Goal: Transaction & Acquisition: Purchase product/service

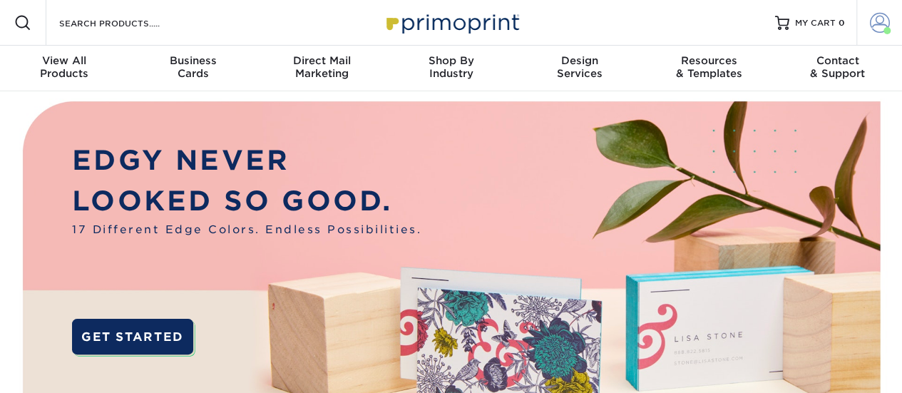
click at [881, 25] on span at bounding box center [880, 23] width 20 height 20
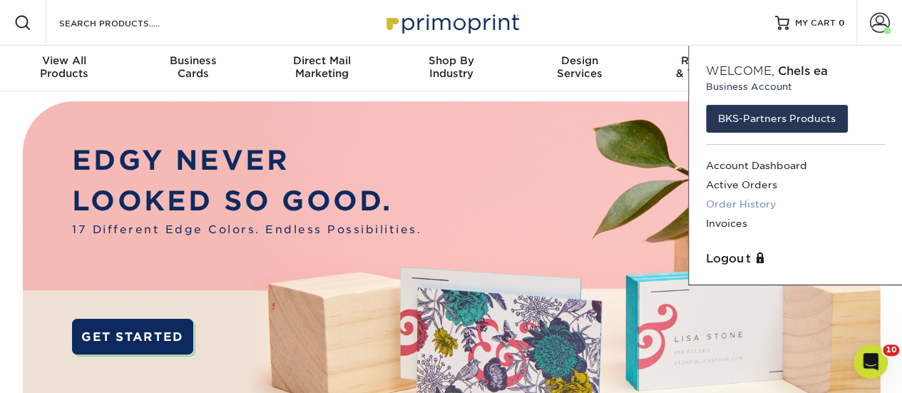
click at [758, 202] on link "Order History" at bounding box center [795, 204] width 179 height 19
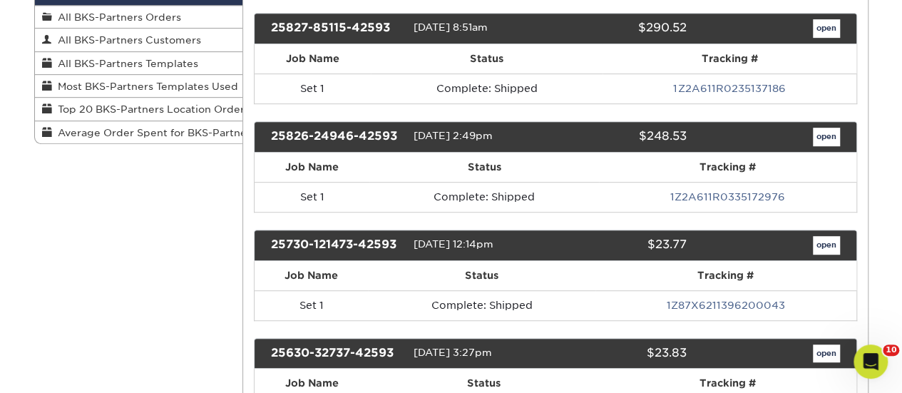
scroll to position [356, 0]
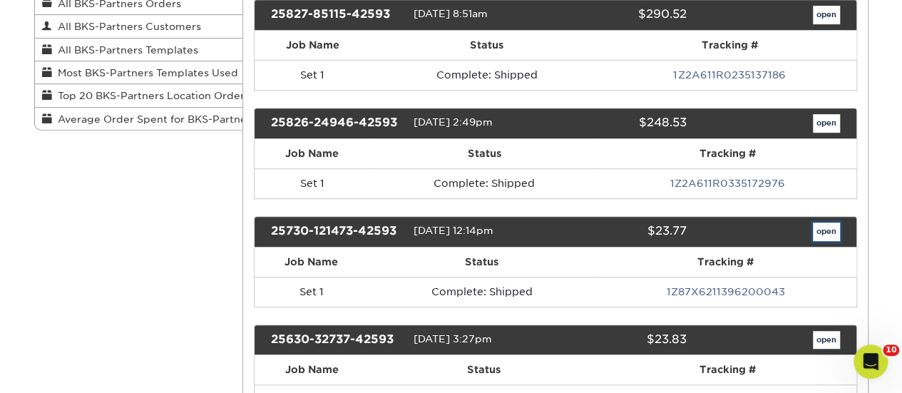
click at [823, 222] on link "open" at bounding box center [826, 231] width 27 height 19
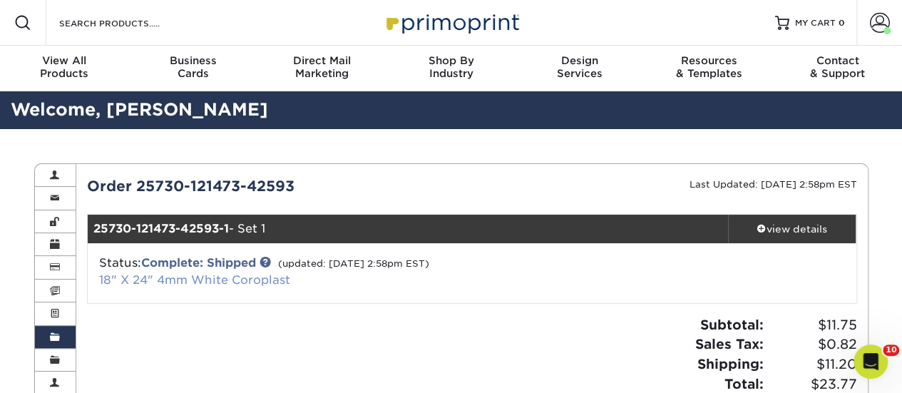
click at [214, 279] on link "18" X 24" 4mm White Coroplast" at bounding box center [194, 280] width 191 height 14
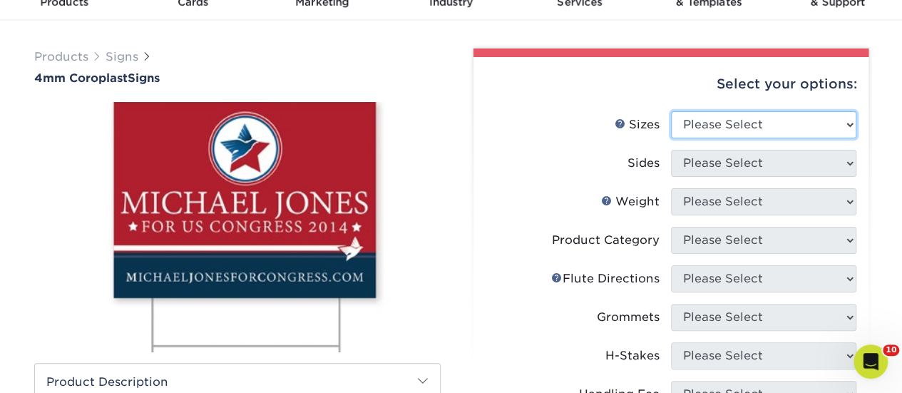
click at [770, 119] on select "Please Select 12" x 18" 18" x 24" 24" x 24" 24" x 36"" at bounding box center [763, 124] width 185 height 27
select select "18.00x24.00"
click at [671, 111] on select "Please Select 12" x 18" 18" x 24" 24" x 24" 24" x 36"" at bounding box center [763, 124] width 185 height 27
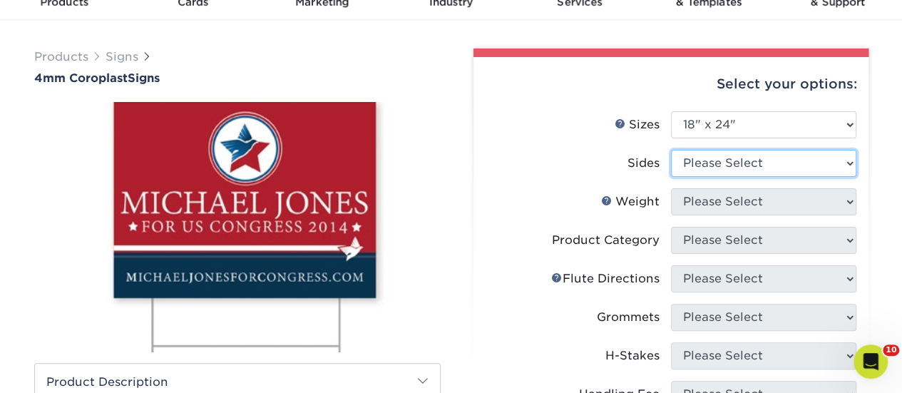
click at [741, 165] on select "Please Select Print Both Sides Print Front Only" at bounding box center [763, 163] width 185 height 27
select select "32d3c223-f82c-492b-b915-ba065a00862f"
click at [671, 150] on select "Please Select Print Both Sides Print Front Only" at bounding box center [763, 163] width 185 height 27
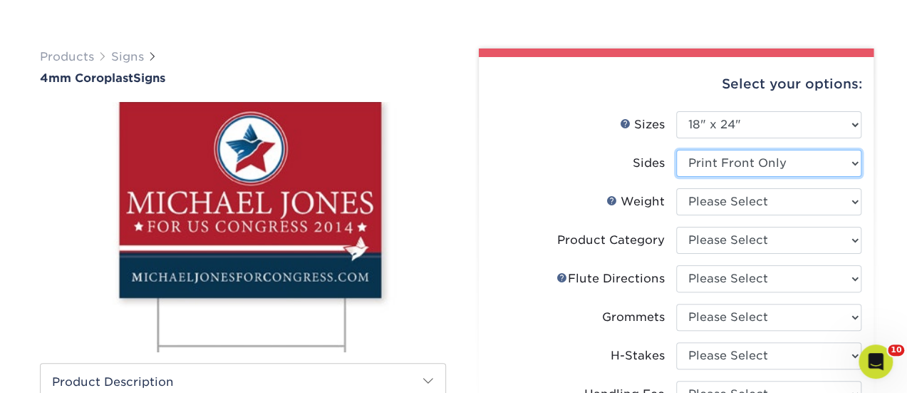
scroll to position [143, 0]
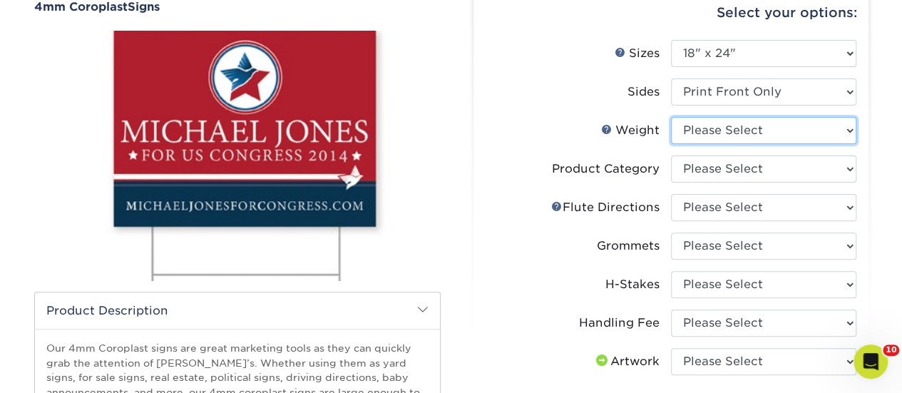
click at [734, 132] on select "Please Select 4CORO" at bounding box center [763, 130] width 185 height 27
select select "4CORO"
click at [671, 117] on select "Please Select 4CORO" at bounding box center [763, 130] width 185 height 27
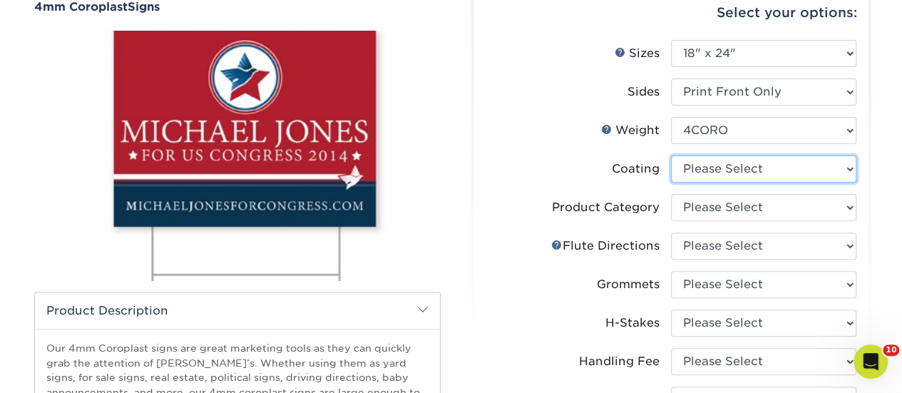
click at [781, 168] on select at bounding box center [763, 168] width 185 height 27
select select "3e7618de-abca-4bda-9f97-8b9129e913d8"
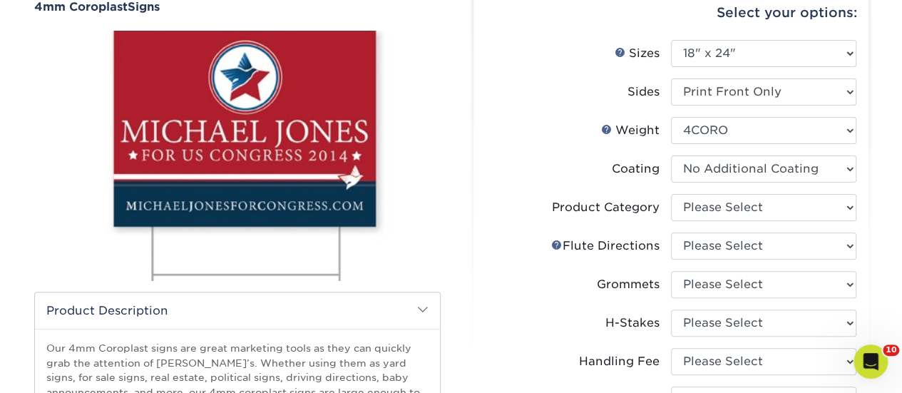
click at [671, 155] on select at bounding box center [763, 168] width 185 height 27
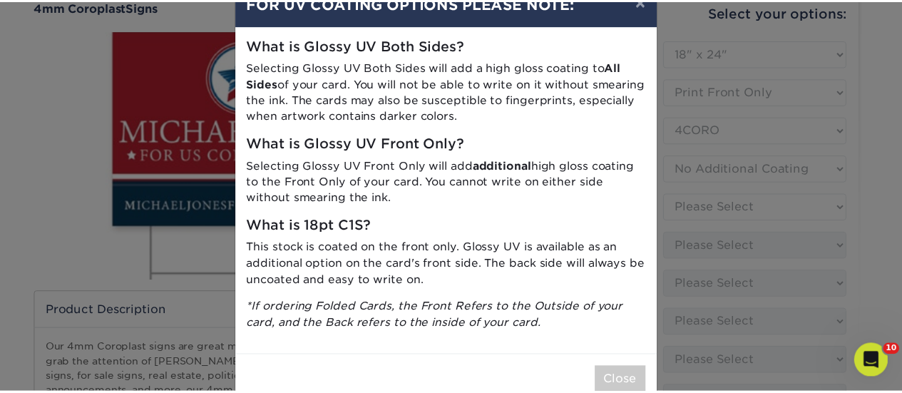
scroll to position [71, 0]
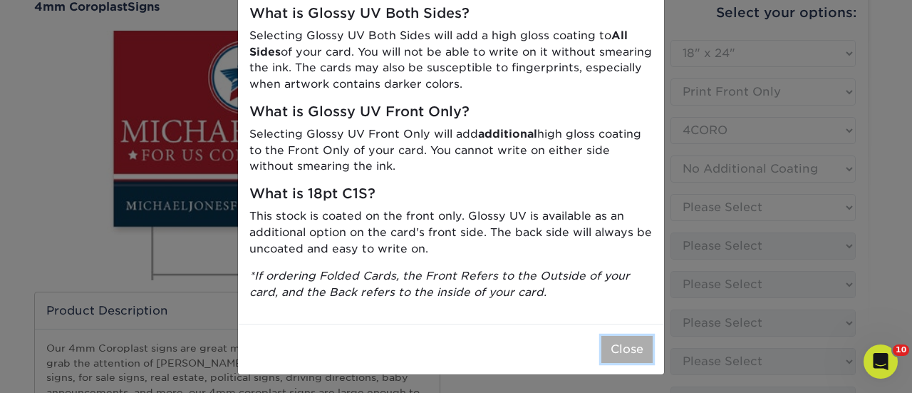
click at [621, 353] on button "Close" at bounding box center [627, 349] width 51 height 27
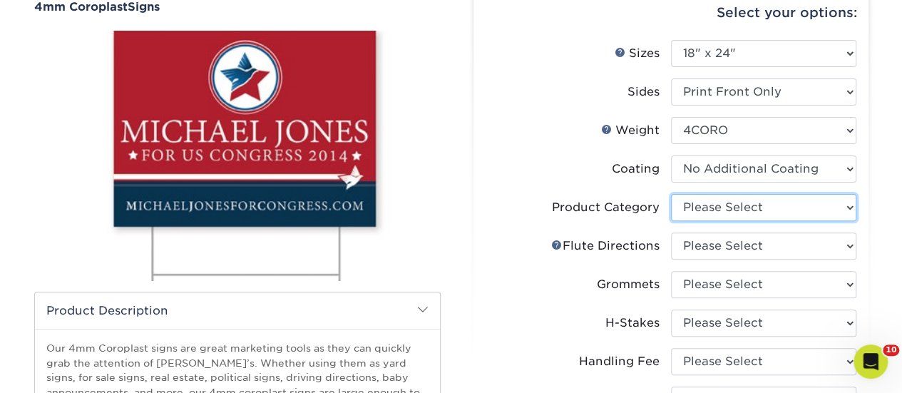
click at [759, 206] on select "Please Select Coroplast Signs" at bounding box center [763, 207] width 185 height 27
select select "b3582ed5-6912-492c-8440-2cc51afdb8e1"
click at [671, 194] on select "Please Select Coroplast Signs" at bounding box center [763, 207] width 185 height 27
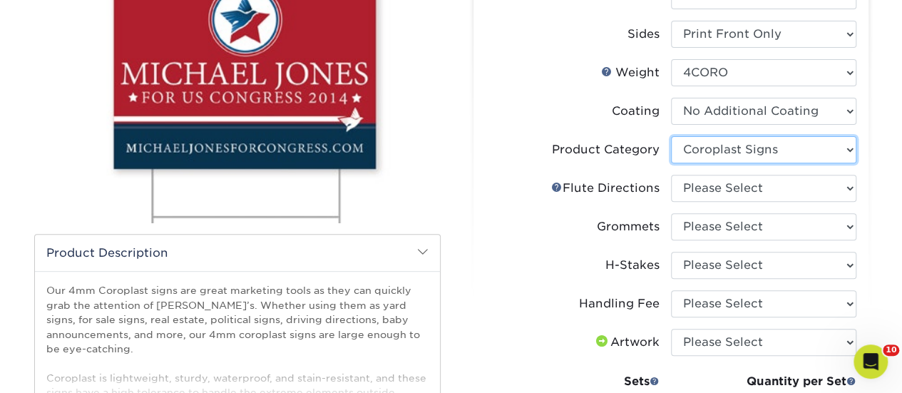
scroll to position [214, 0]
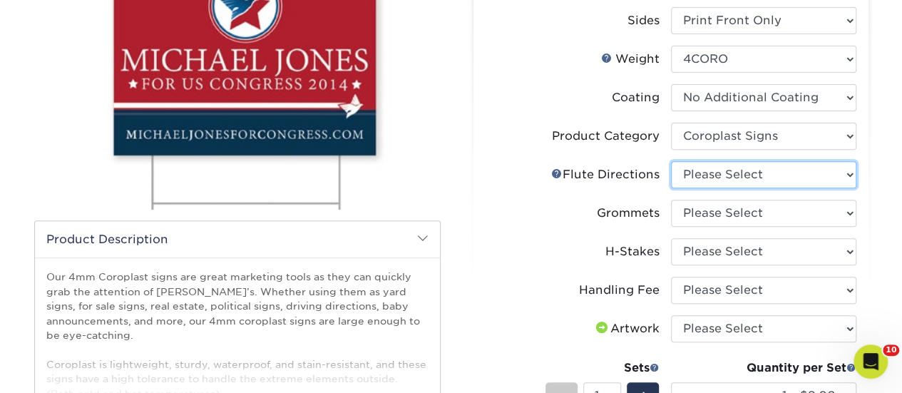
click at [743, 172] on select "Please Select Flute Direction (Horizontal) Flute Direction (Vertical)" at bounding box center [763, 174] width 185 height 27
select select "64642d5c-3ca5-48ab-b753-ddfa02991dab"
click at [671, 161] on select "Please Select Flute Direction (Horizontal) Flute Direction (Vertical)" at bounding box center [763, 174] width 185 height 27
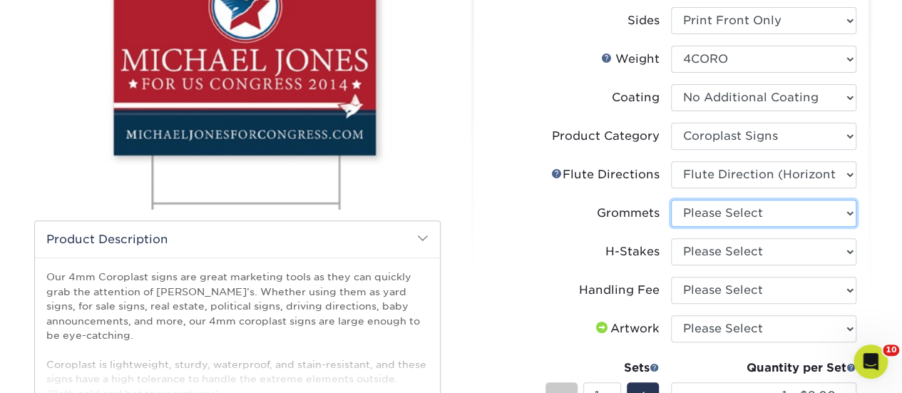
click at [752, 205] on select "Please Select No Grommets Yes, Grommet All 4 Corners Yes, Grommets Top Corners …" at bounding box center [763, 213] width 185 height 27
select select "90d329df-db80-4206-b821-ff9d3f363977"
click at [671, 200] on select "Please Select No Grommets Yes, Grommet All 4 Corners Yes, Grommets Top Corners …" at bounding box center [763, 213] width 185 height 27
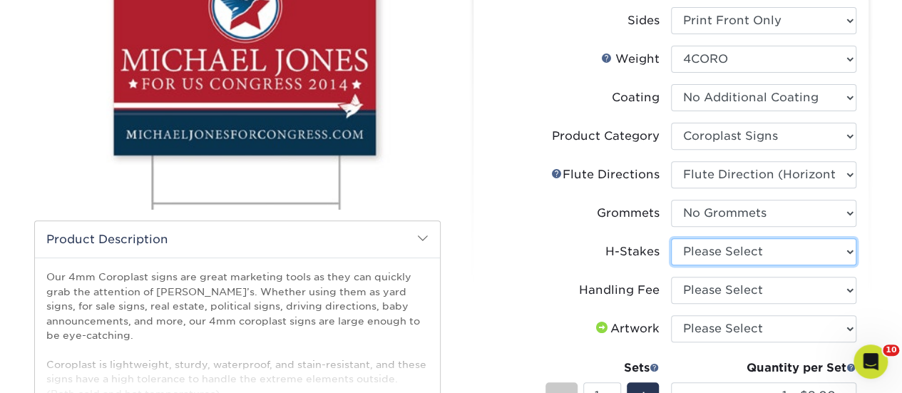
click at [756, 238] on select "Please Select No H-Stakes Yes" at bounding box center [763, 251] width 185 height 27
select select "aec992a9-897e-40ed-b45c-8ce74849ba63"
click at [671, 238] on select "Please Select No H-Stakes Yes" at bounding box center [763, 251] width 185 height 27
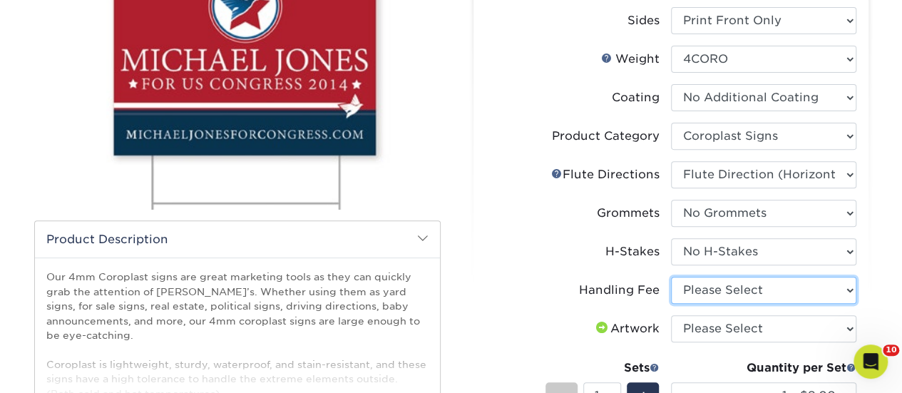
click at [748, 297] on select "Please Select Handling Fee" at bounding box center [763, 290] width 185 height 27
select select "ab74c079-444c-4260-ae6a-e09bdee8073c"
click at [671, 277] on select "Please Select Handling Fee" at bounding box center [763, 290] width 185 height 27
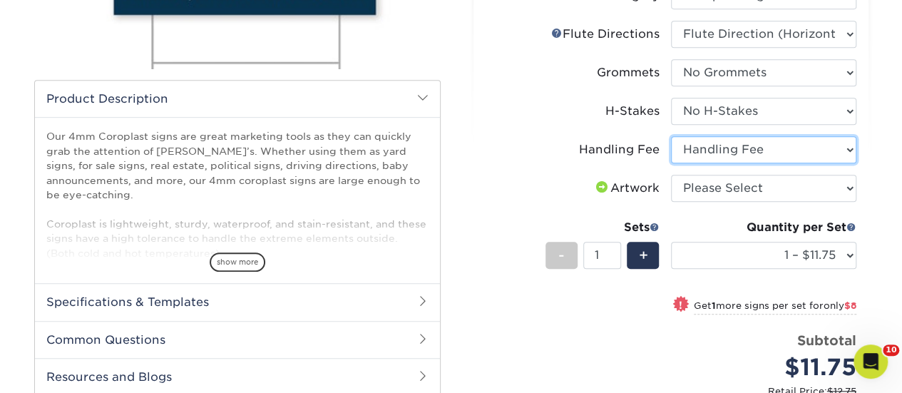
scroll to position [356, 0]
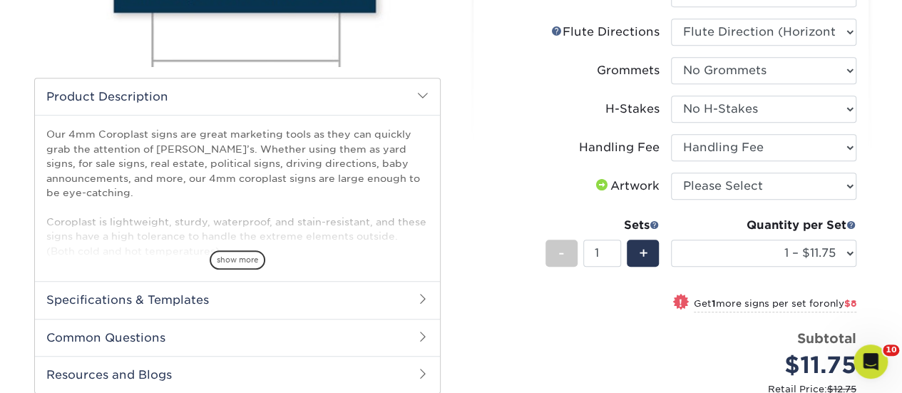
click at [739, 170] on li "Handling Fee Please Select Handling Fee" at bounding box center [670, 153] width 371 height 38
click at [739, 187] on select "Please Select I will upload files I need a design - $50" at bounding box center [763, 186] width 185 height 27
select select "upload"
click at [671, 173] on select "Please Select I will upload files I need a design - $50" at bounding box center [763, 186] width 185 height 27
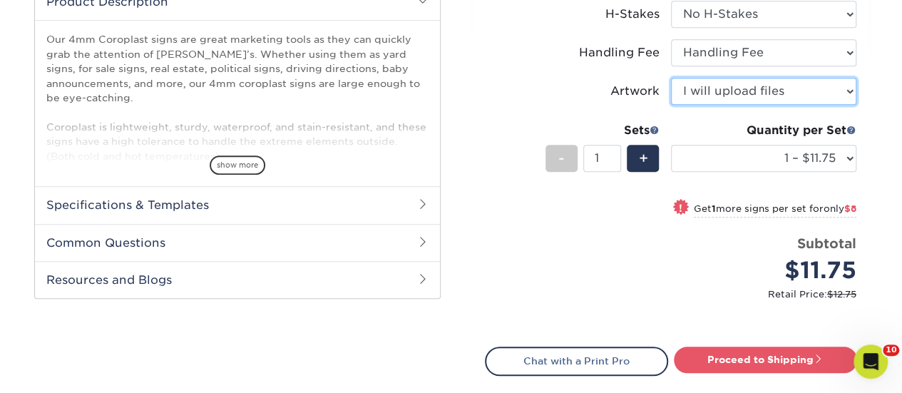
scroll to position [499, 0]
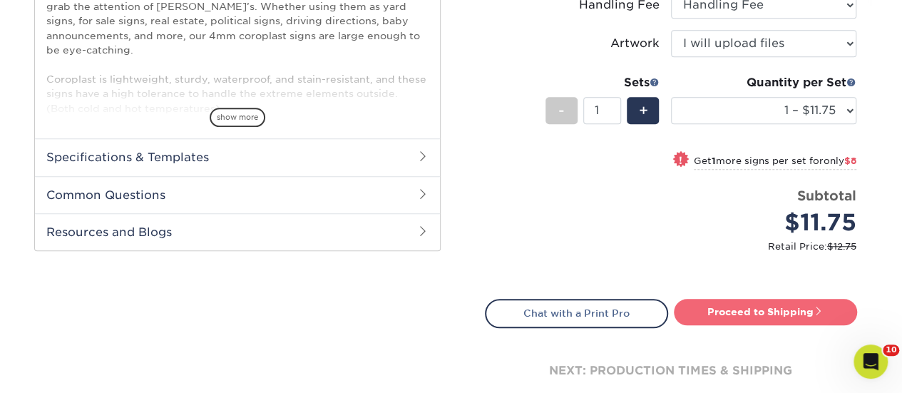
click at [759, 317] on link "Proceed to Shipping" at bounding box center [765, 312] width 183 height 26
type input "Set 1"
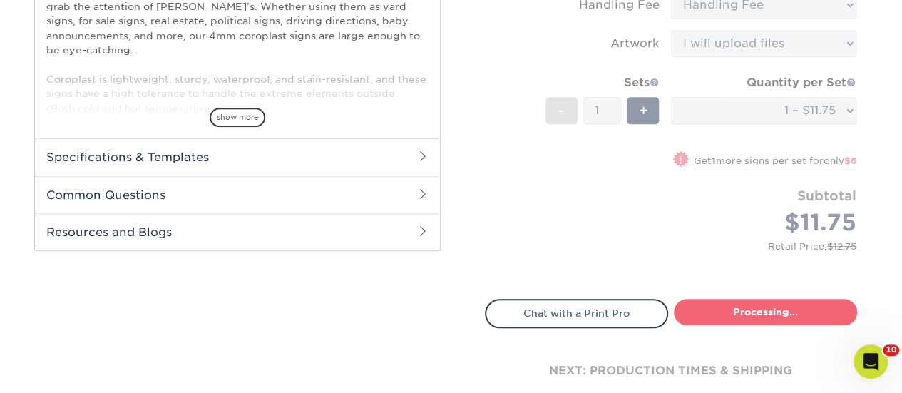
select select "b5bf0435-17df-4513-839c-6d546d73e1ea"
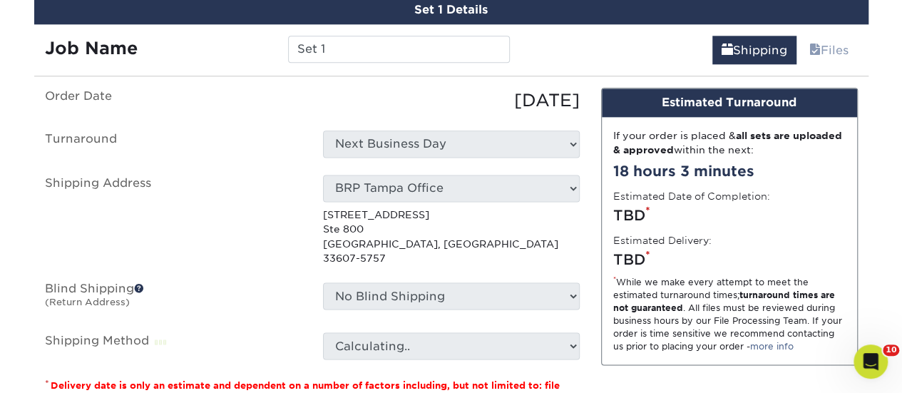
scroll to position [907, 0]
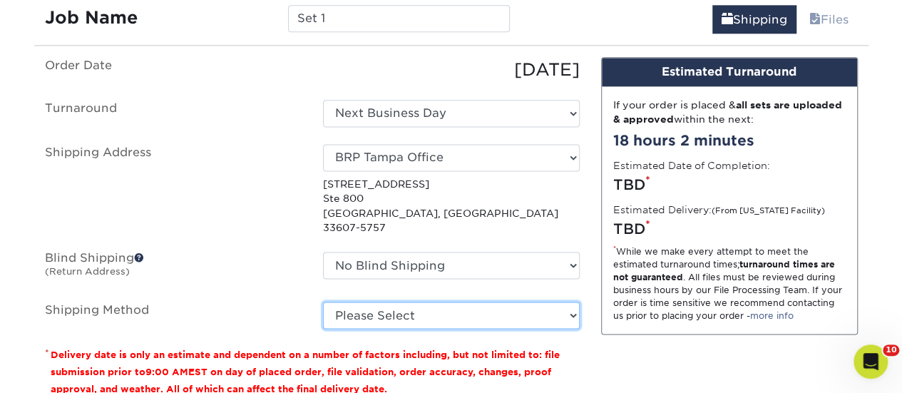
click at [496, 302] on select "Please Select Flat Rate Shipping (+$11.20) Ground Shipping (+$14.96) 3 Day Ship…" at bounding box center [451, 315] width 257 height 27
select select "13"
click at [323, 302] on select "Please Select Flat Rate Shipping (+$11.20) Ground Shipping (+$14.96) 3 Day Ship…" at bounding box center [451, 315] width 257 height 27
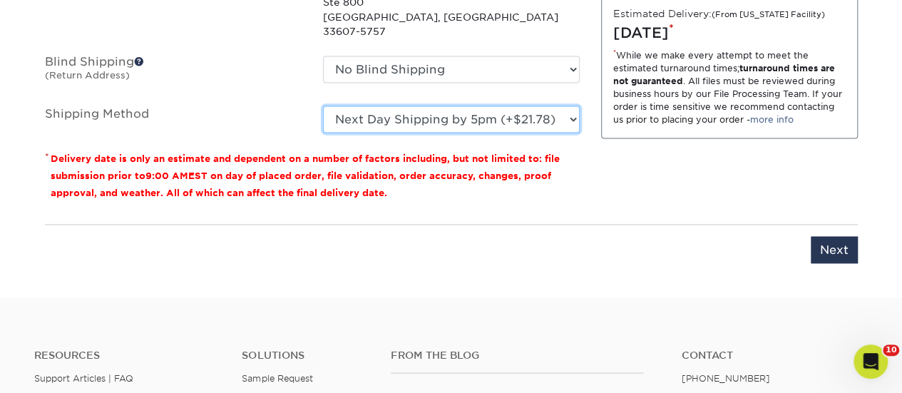
scroll to position [1121, 0]
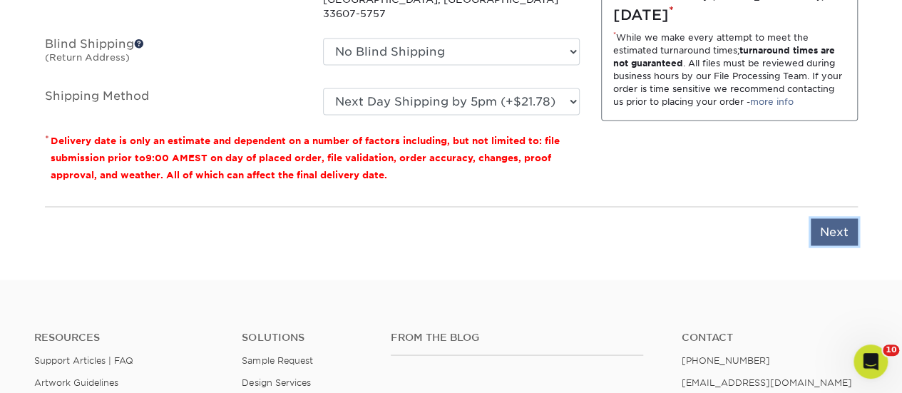
click at [835, 218] on input "Next" at bounding box center [834, 231] width 47 height 27
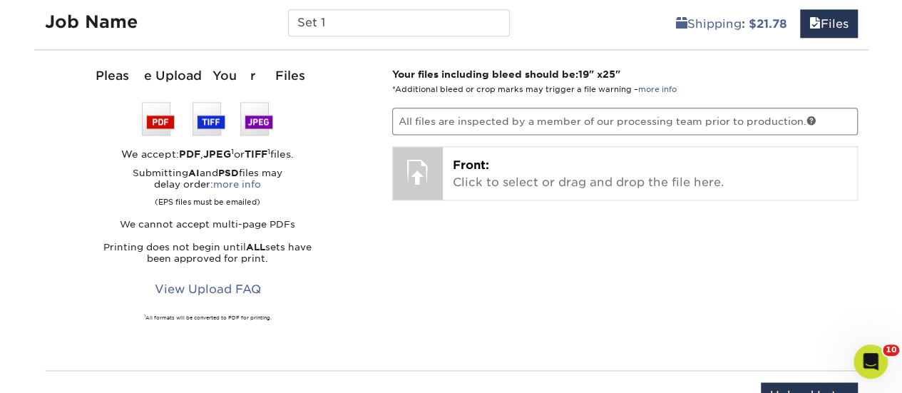
scroll to position [836, 0]
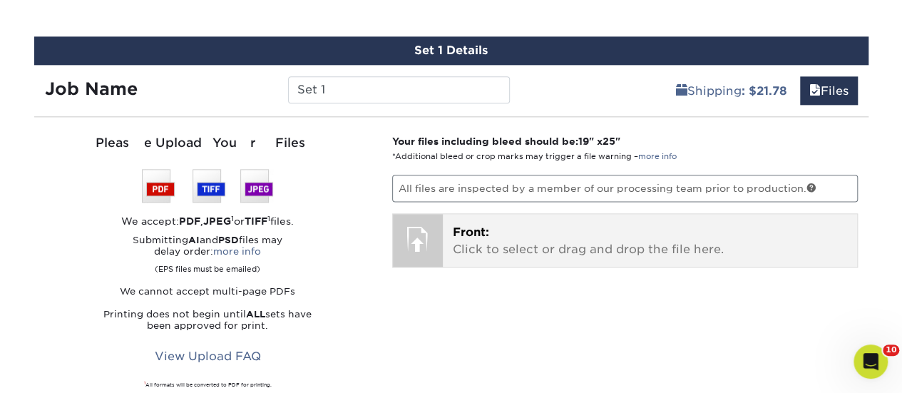
click at [510, 232] on p "Front: Click to select or drag and drop the file here." at bounding box center [650, 241] width 394 height 34
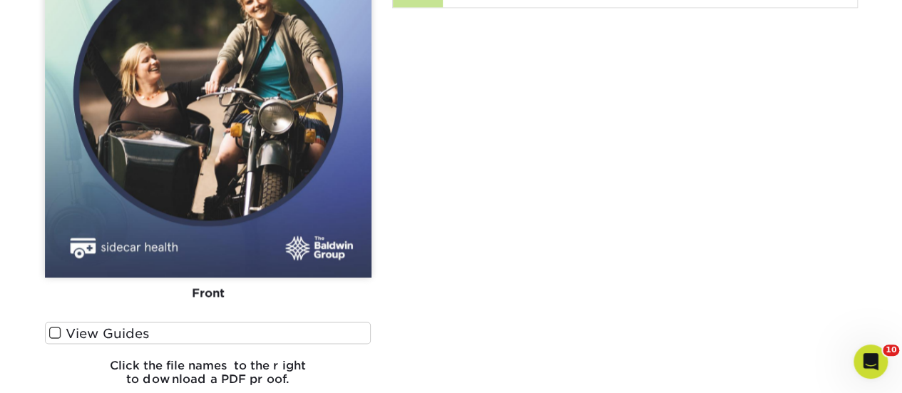
scroll to position [907, 0]
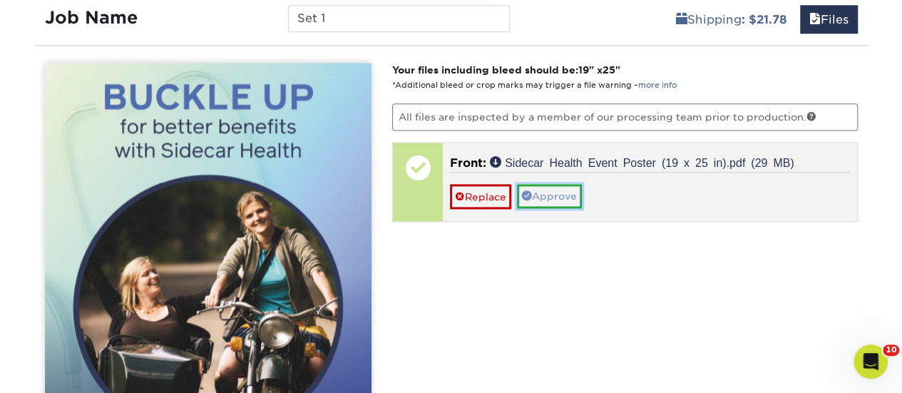
click at [555, 195] on link "Approve" at bounding box center [549, 196] width 65 height 24
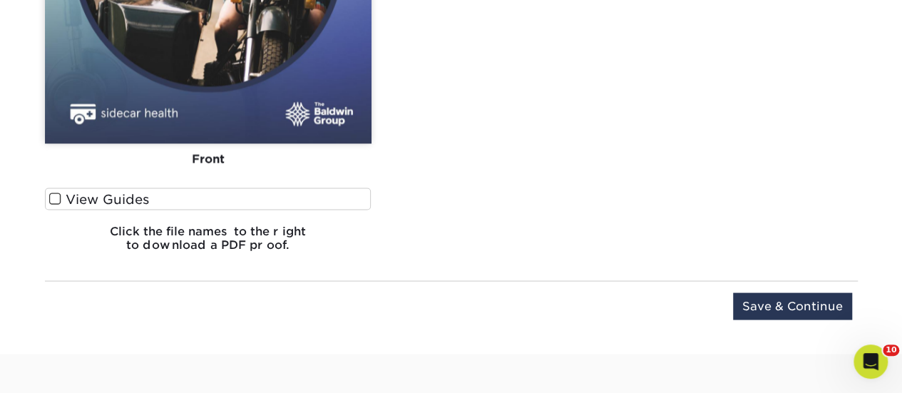
scroll to position [1264, 0]
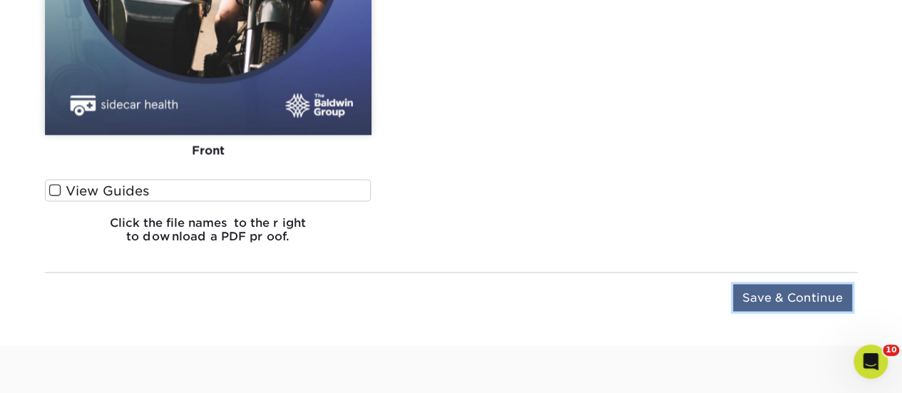
click at [758, 305] on input "Save & Continue" at bounding box center [792, 297] width 119 height 27
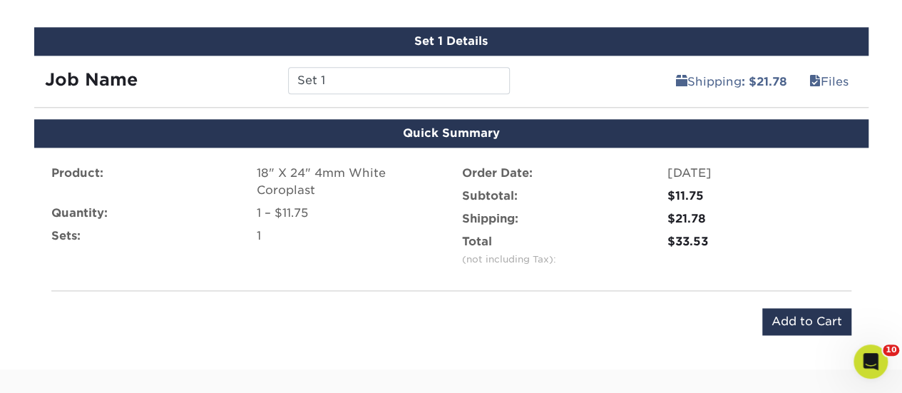
scroll to position [998, 0]
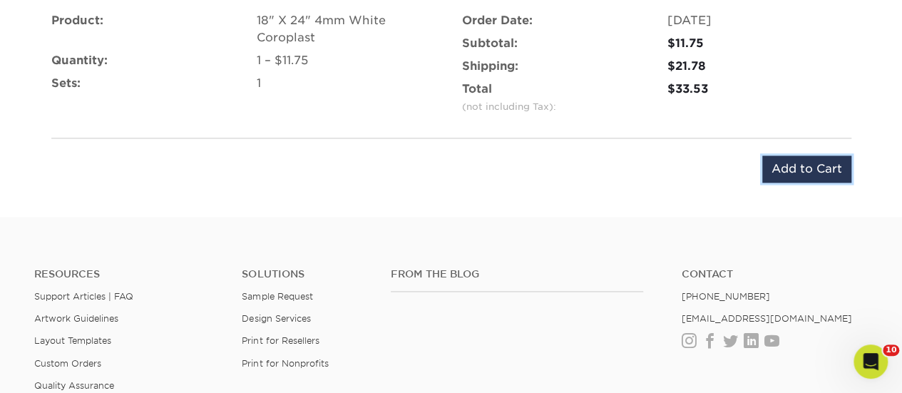
drag, startPoint x: 765, startPoint y: 170, endPoint x: 793, endPoint y: 158, distance: 30.6
click at [789, 158] on input "Add to Cart" at bounding box center [806, 168] width 89 height 27
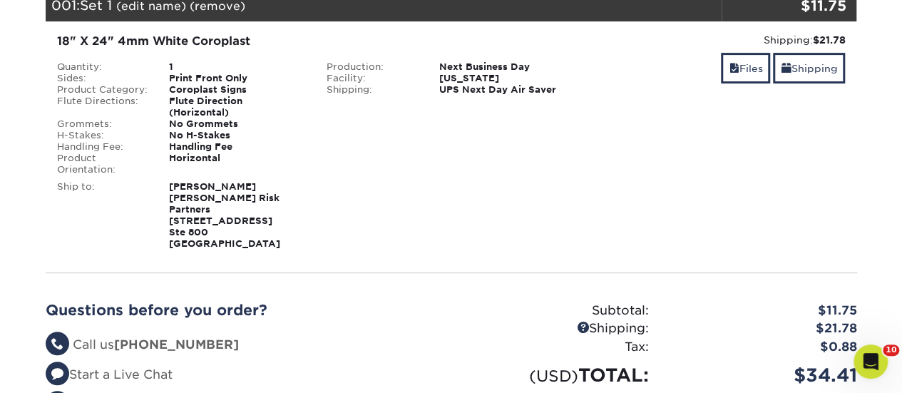
scroll to position [356, 0]
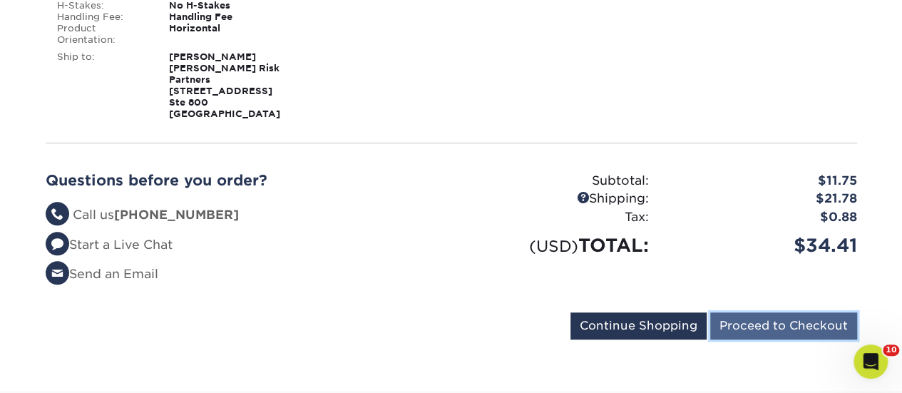
click at [774, 312] on input "Proceed to Checkout" at bounding box center [783, 325] width 147 height 27
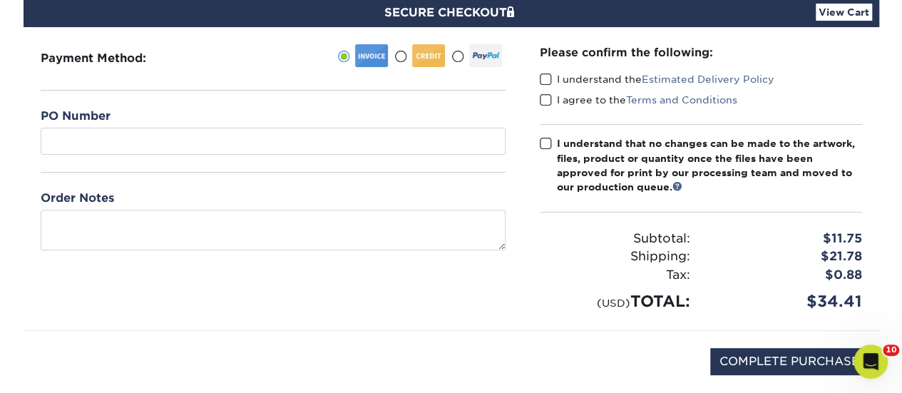
click at [408, 52] on div at bounding box center [419, 53] width 51 height 19
click at [0, 0] on input "radio" at bounding box center [0, 0] width 0 height 0
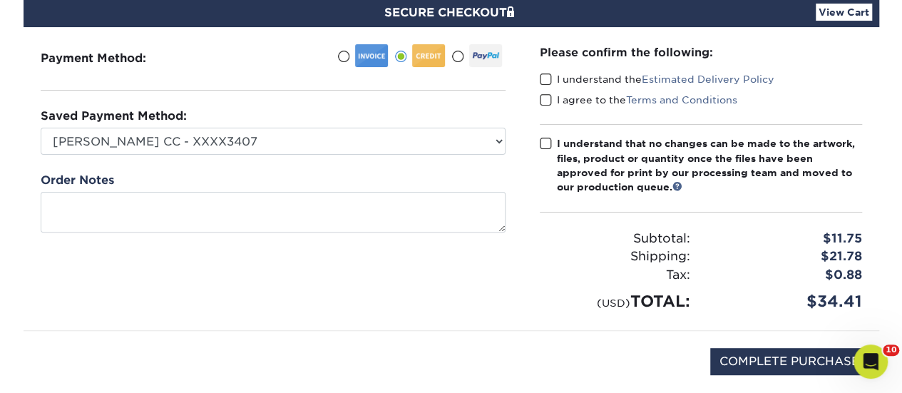
click at [400, 58] on span at bounding box center [400, 57] width 12 height 14
click at [0, 0] on input "radio" at bounding box center [0, 0] width 0 height 0
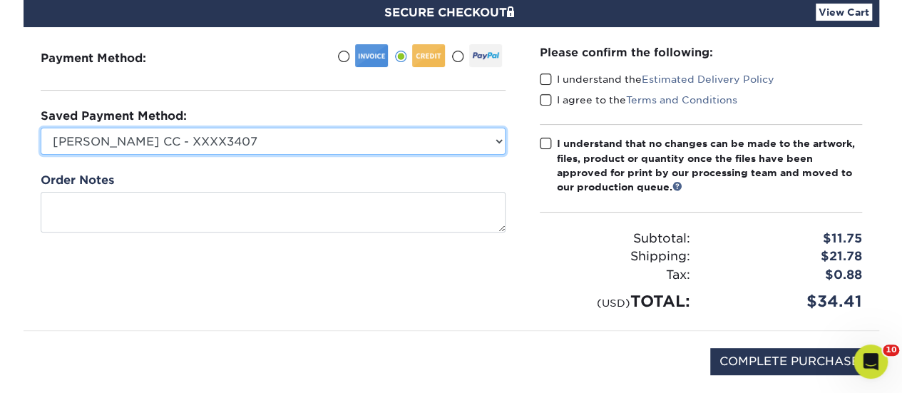
click at [266, 139] on select "Rachel Carr CC - XXXX3407 Rachel DeAngelo CC - BKS & BRP Purchases - XXXX1914 T…" at bounding box center [273, 141] width 465 height 27
select select "73977"
click at [41, 128] on select "Rachel Carr CC - XXXX3407 Rachel DeAngelo CC - BKS & BRP Purchases - XXXX1914 T…" at bounding box center [273, 141] width 465 height 27
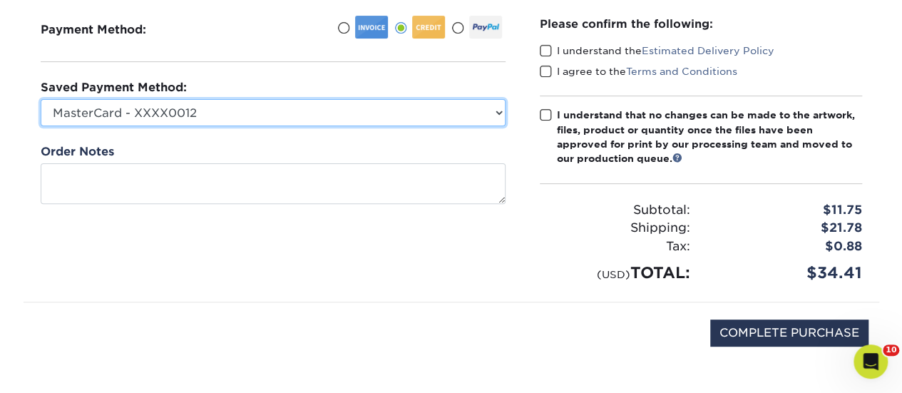
scroll to position [71, 0]
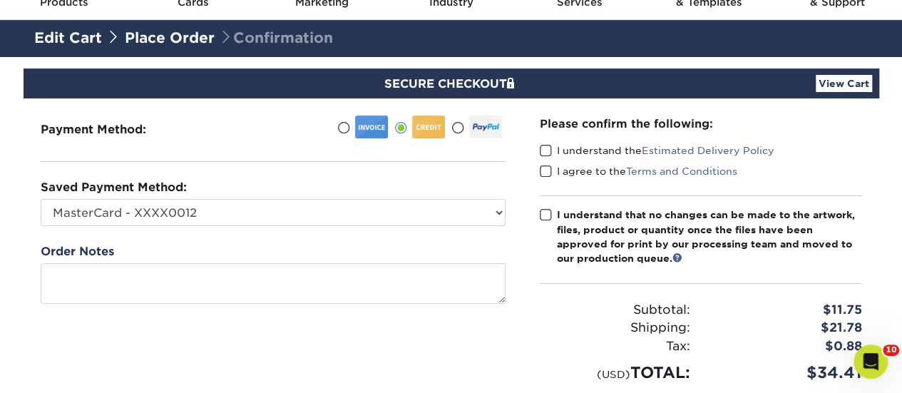
click at [547, 150] on span at bounding box center [546, 151] width 12 height 14
click at [0, 0] on input "I understand the Estimated Delivery Policy" at bounding box center [0, 0] width 0 height 0
click at [549, 172] on span at bounding box center [546, 172] width 12 height 14
click at [0, 0] on input "I agree to the Terms and Conditions" at bounding box center [0, 0] width 0 height 0
click at [133, 37] on link "Place Order" at bounding box center [170, 37] width 90 height 17
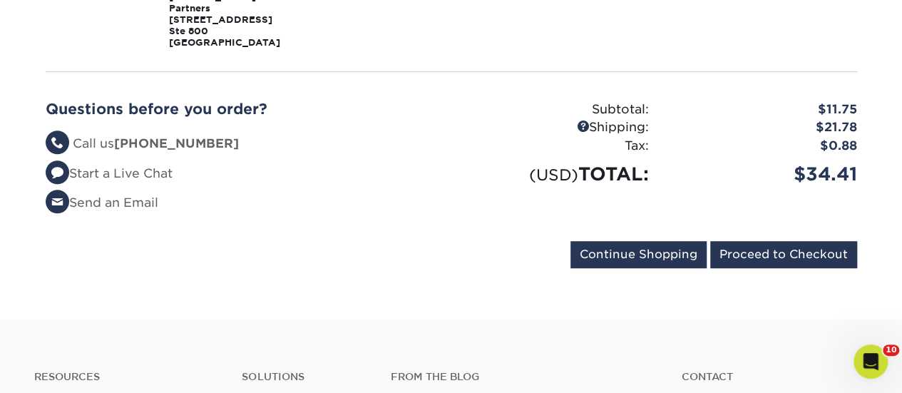
scroll to position [214, 0]
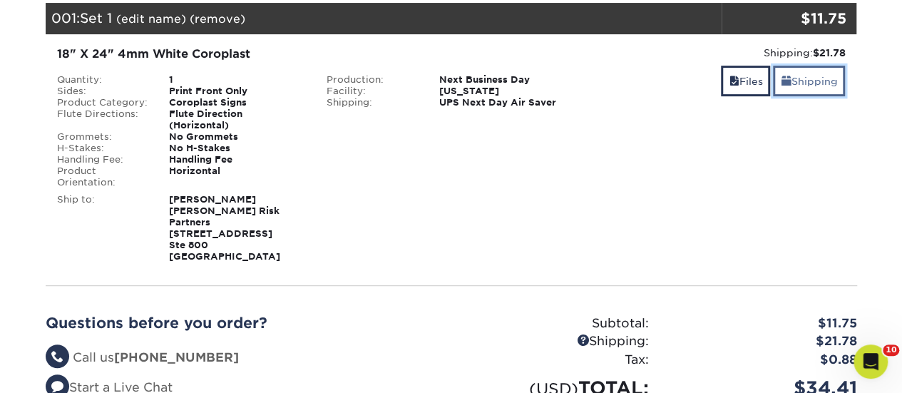
click at [821, 83] on link "Shipping" at bounding box center [809, 81] width 72 height 31
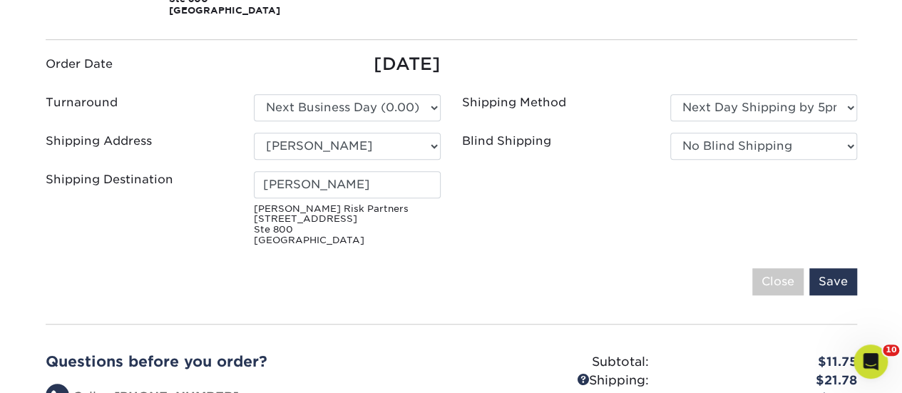
scroll to position [428, 0]
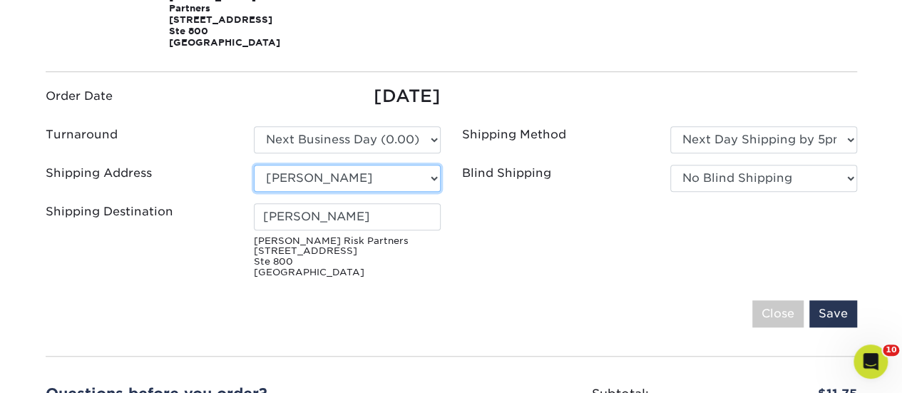
click at [365, 165] on select "Select One Erika King A.J. Alenduff AAA Fairmont Adam Balas Adriana Mugruza, Ho…" at bounding box center [347, 178] width 187 height 27
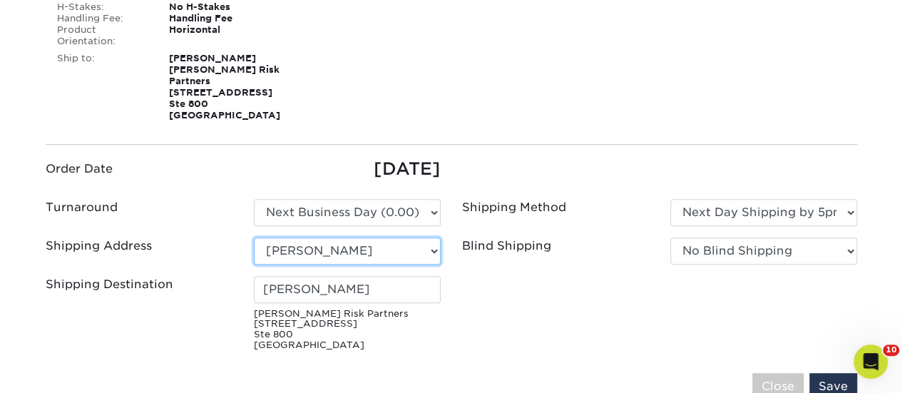
scroll to position [285, 0]
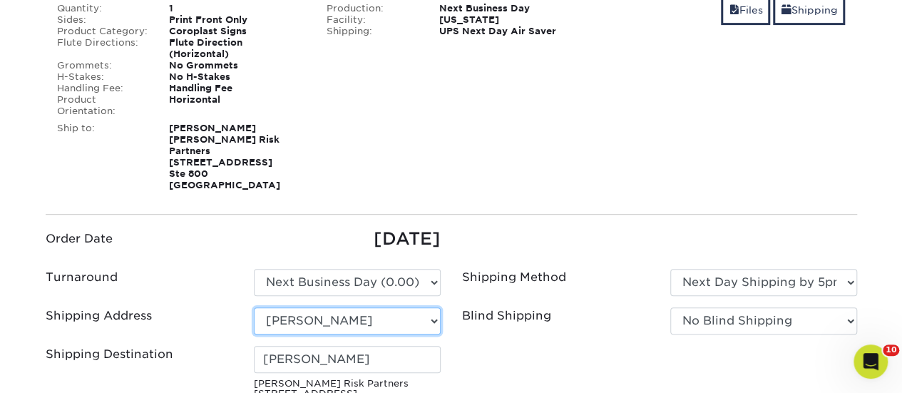
click at [419, 307] on select "Select One Erika King A.J. Alenduff AAA Fairmont Adam Balas Adriana Mugruza, Ho…" at bounding box center [347, 320] width 187 height 27
select select "187494"
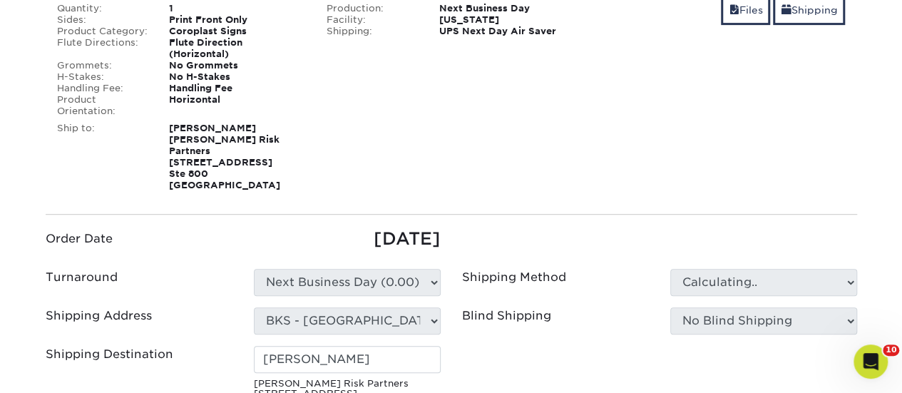
scroll to position [356, 0]
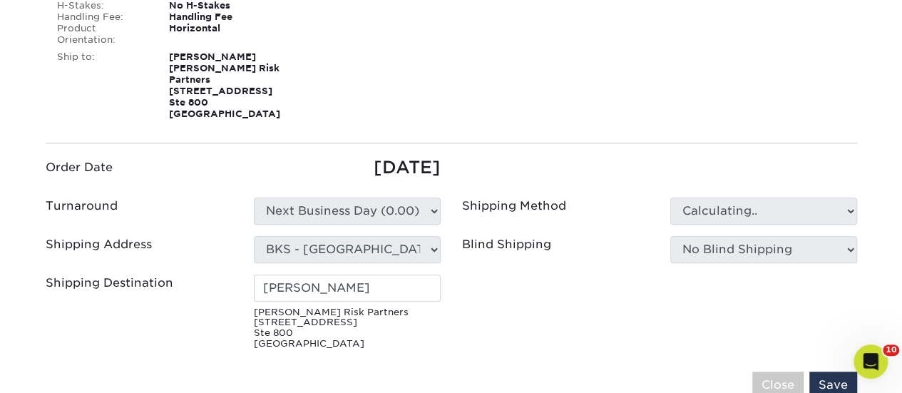
click at [389, 247] on ul "Order Date 09/26/2025 Turnaround Please Select Select One" at bounding box center [451, 255] width 833 height 200
click at [376, 307] on small "Baldwin Risk Partners 4211 W Boy Scout Blvd Ste 800 Tampa, FL 33607" at bounding box center [347, 328] width 187 height 42
click at [388, 274] on input "Tara Wikoff" at bounding box center [347, 287] width 187 height 27
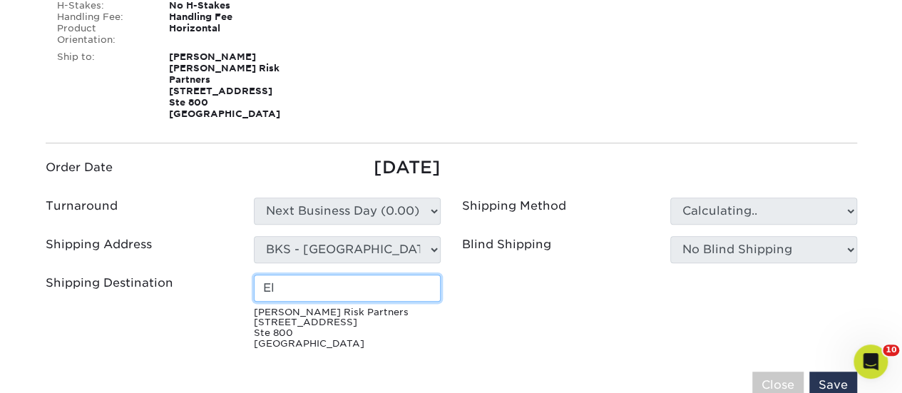
type input "Eli"
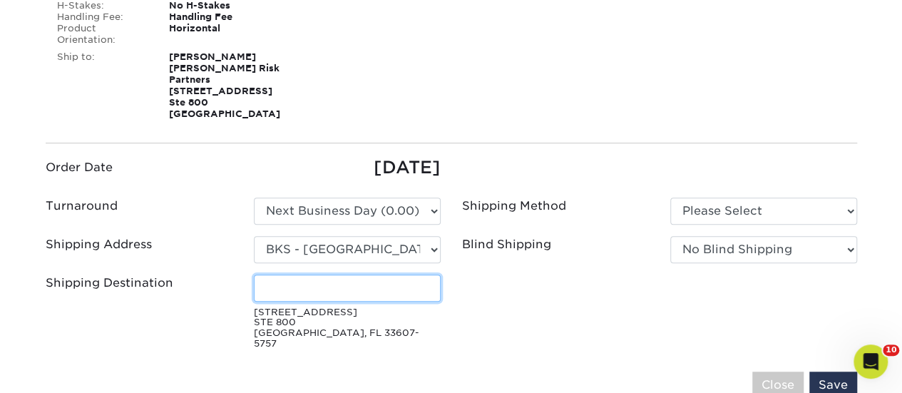
type input "Elizabeth Guyan"
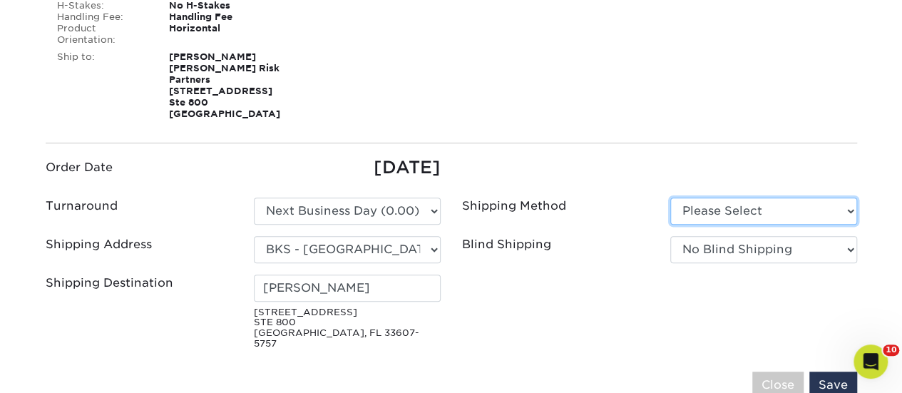
click at [697, 197] on select "Please Select Flat Rate Shipping (+$11.20) Ground Shipping (+$14.96)" at bounding box center [763, 210] width 187 height 27
select select "13"
click at [670, 197] on select "Please Select Flat Rate Shipping (+$11.20) Ground Shipping (+$14.96)" at bounding box center [763, 210] width 187 height 27
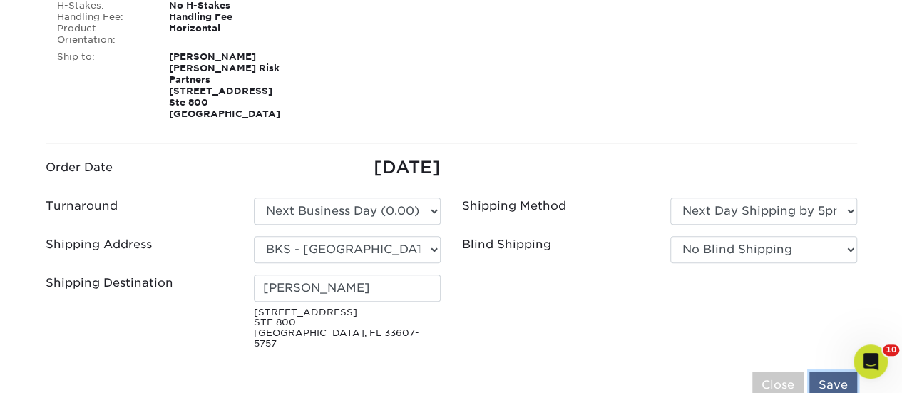
click at [834, 371] on input "Save" at bounding box center [833, 384] width 48 height 27
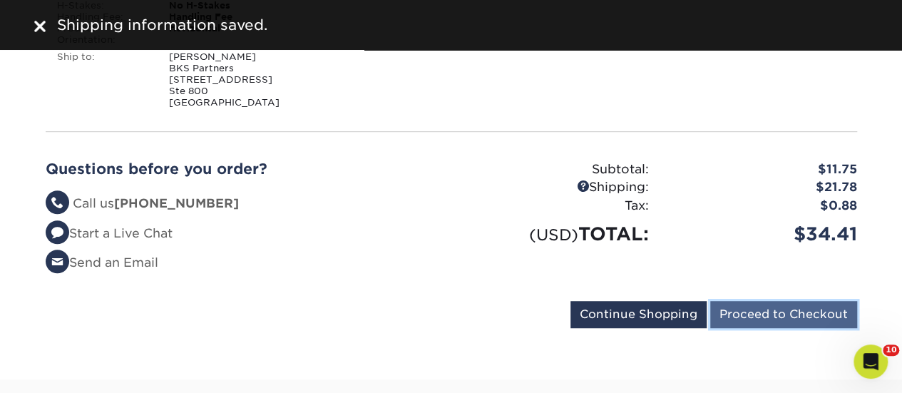
click at [765, 301] on input "Proceed to Checkout" at bounding box center [783, 314] width 147 height 27
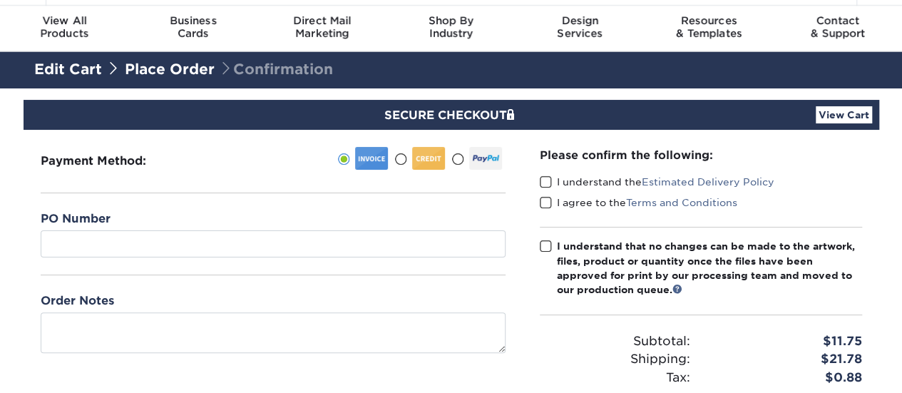
scroll to position [71, 0]
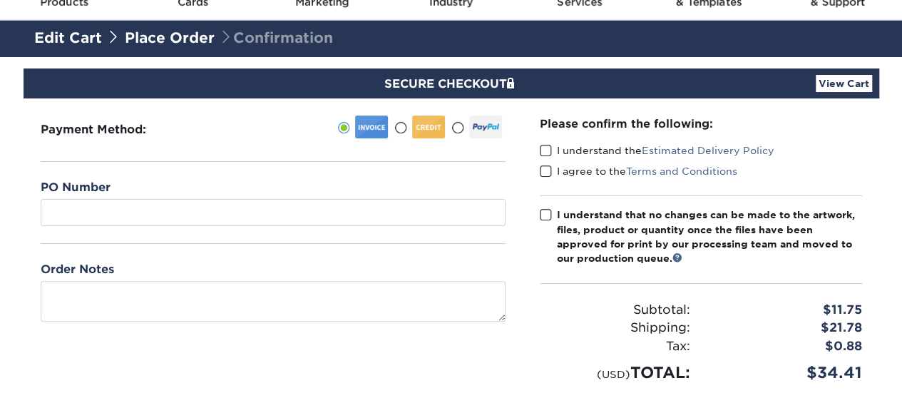
click at [401, 126] on span at bounding box center [400, 128] width 12 height 14
click at [0, 0] on input "radio" at bounding box center [0, 0] width 0 height 0
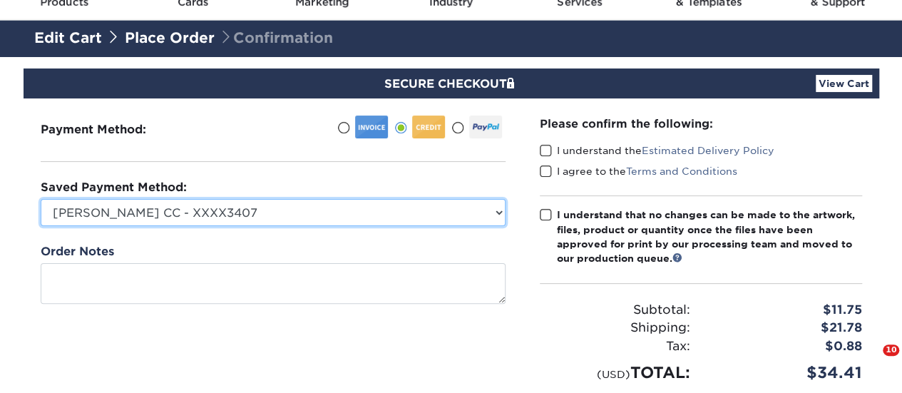
click at [285, 205] on select "[PERSON_NAME] CC - XXXX3407 [PERSON_NAME] CC - BKS & BRP Purchases - XXXX1914 […" at bounding box center [273, 212] width 465 height 27
select select "75034"
click at [41, 199] on select "[PERSON_NAME] CC - XXXX3407 [PERSON_NAME] CC - BKS & BRP Purchases - XXXX1914 […" at bounding box center [273, 212] width 465 height 27
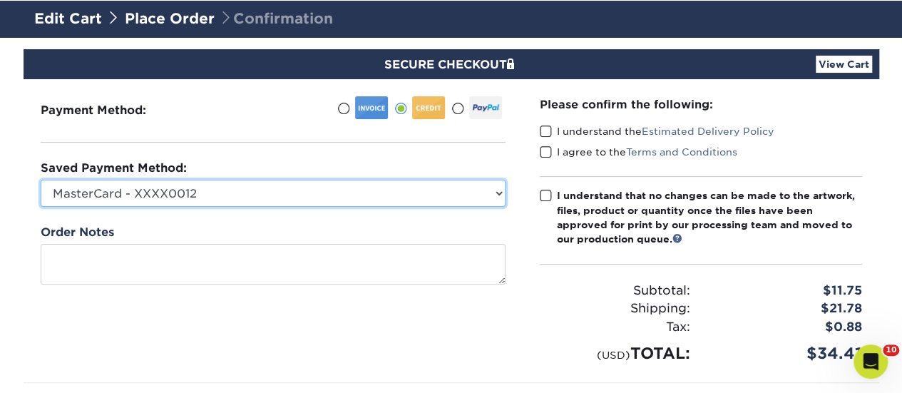
scroll to position [143, 0]
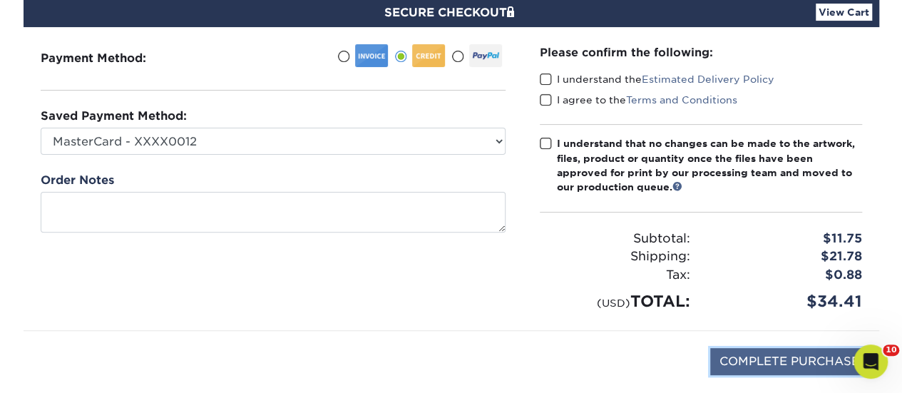
click at [789, 357] on input "COMPLETE PURCHASE" at bounding box center [789, 361] width 158 height 27
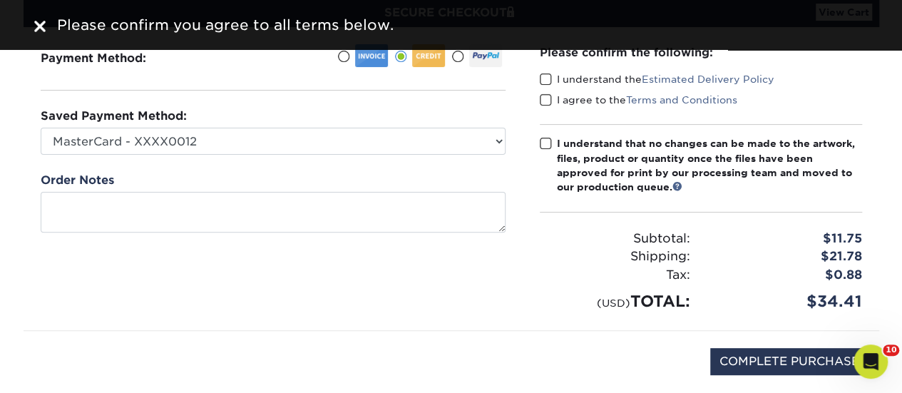
click at [546, 78] on span at bounding box center [546, 80] width 12 height 14
click at [0, 0] on input "I understand the Estimated Delivery Policy" at bounding box center [0, 0] width 0 height 0
click at [550, 108] on div "I agree to the Terms and Conditions" at bounding box center [701, 103] width 322 height 20
click at [549, 103] on span at bounding box center [546, 100] width 12 height 14
click at [0, 0] on input "I agree to the Terms and Conditions" at bounding box center [0, 0] width 0 height 0
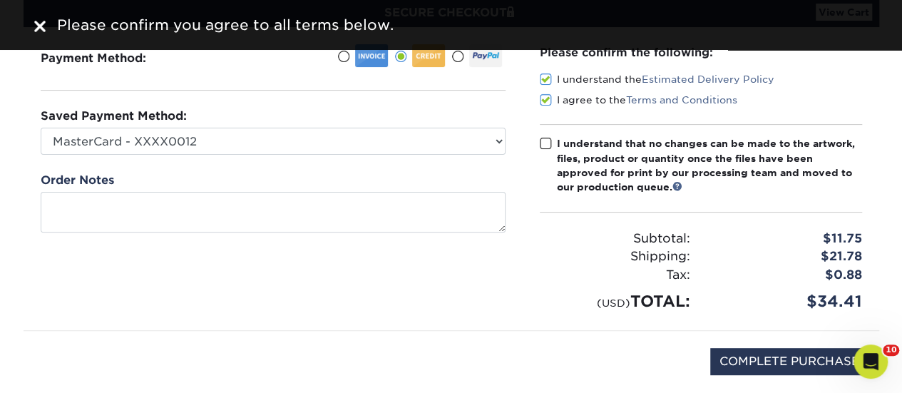
click at [542, 138] on span at bounding box center [546, 144] width 12 height 14
click at [0, 0] on input "I understand that no changes can be made to the artwork, files, product or quan…" at bounding box center [0, 0] width 0 height 0
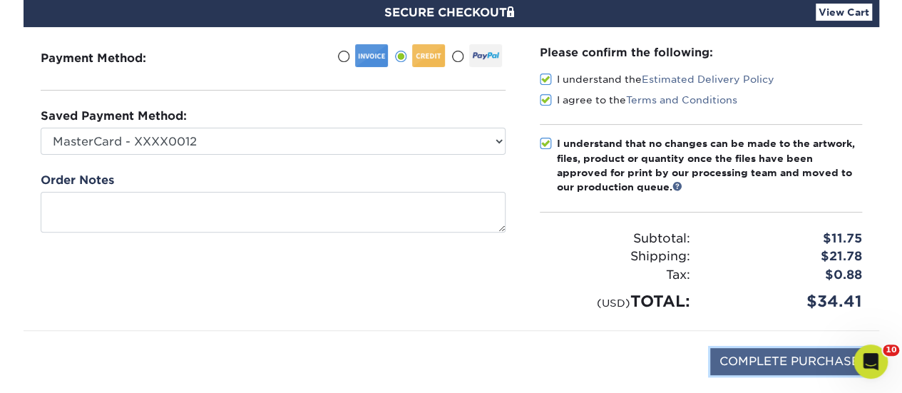
click at [777, 356] on input "COMPLETE PURCHASE" at bounding box center [789, 361] width 158 height 27
type input "PROCESSING, PLEASE WAIT..."
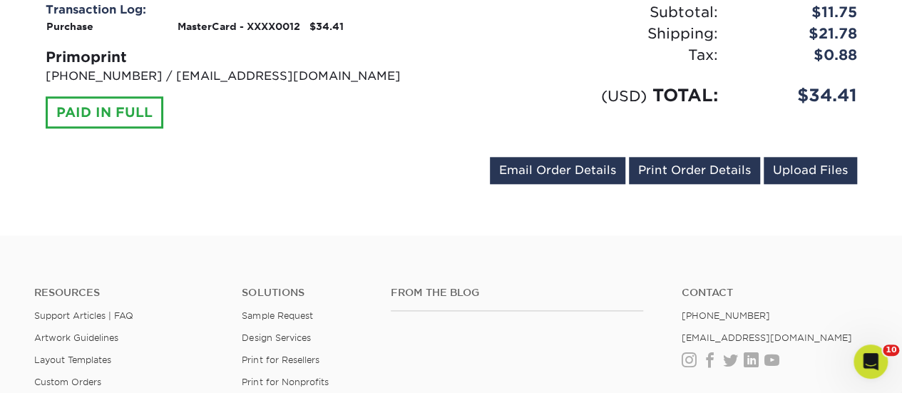
scroll to position [713, 0]
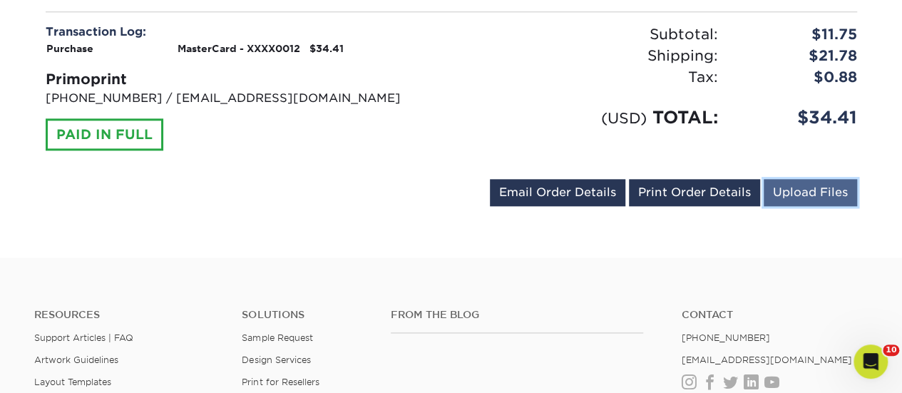
click at [794, 182] on link "Upload Files" at bounding box center [809, 192] width 93 height 27
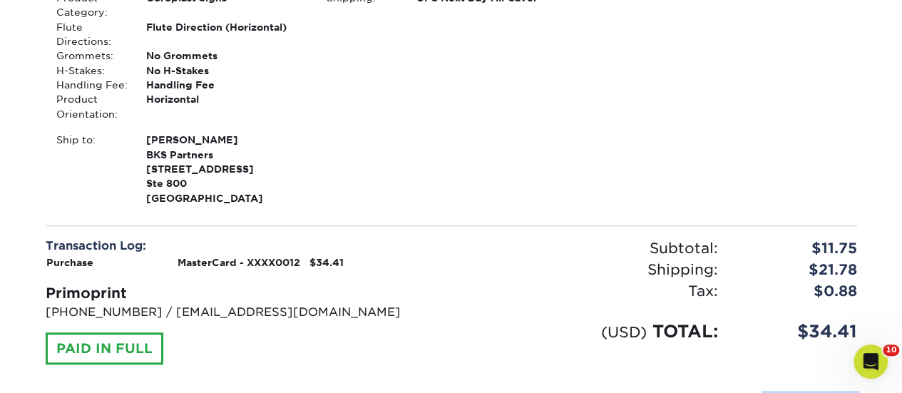
scroll to position [428, 0]
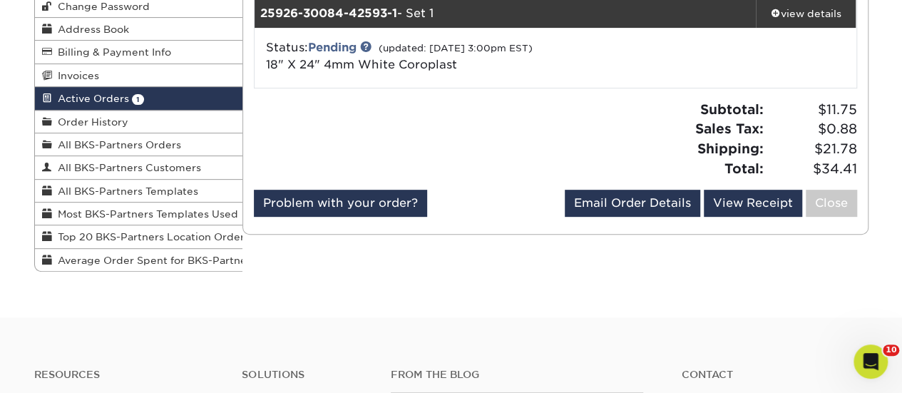
scroll to position [71, 0]
